Goal: Task Accomplishment & Management: Use online tool/utility

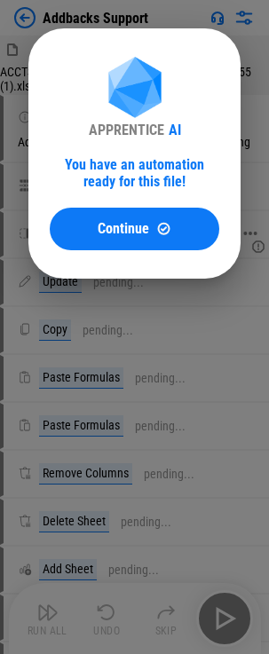
click at [106, 232] on span "Continue" at bounding box center [123, 229] width 51 height 14
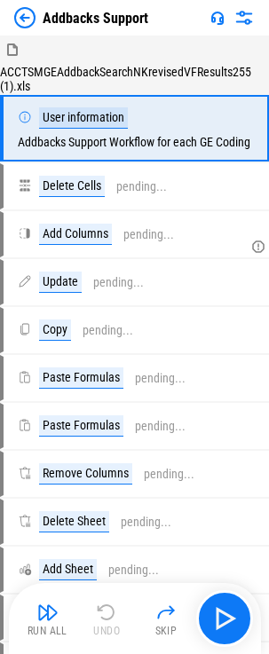
click at [55, 616] on img "button" at bounding box center [47, 612] width 21 height 21
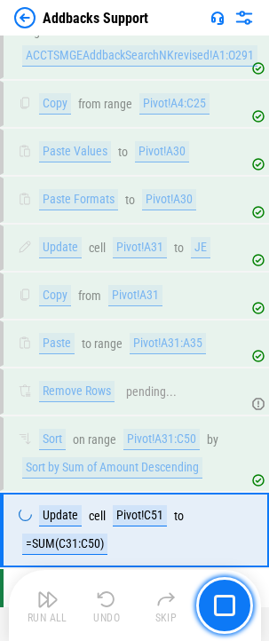
scroll to position [866, 0]
